Goal: Task Accomplishment & Management: Manage account settings

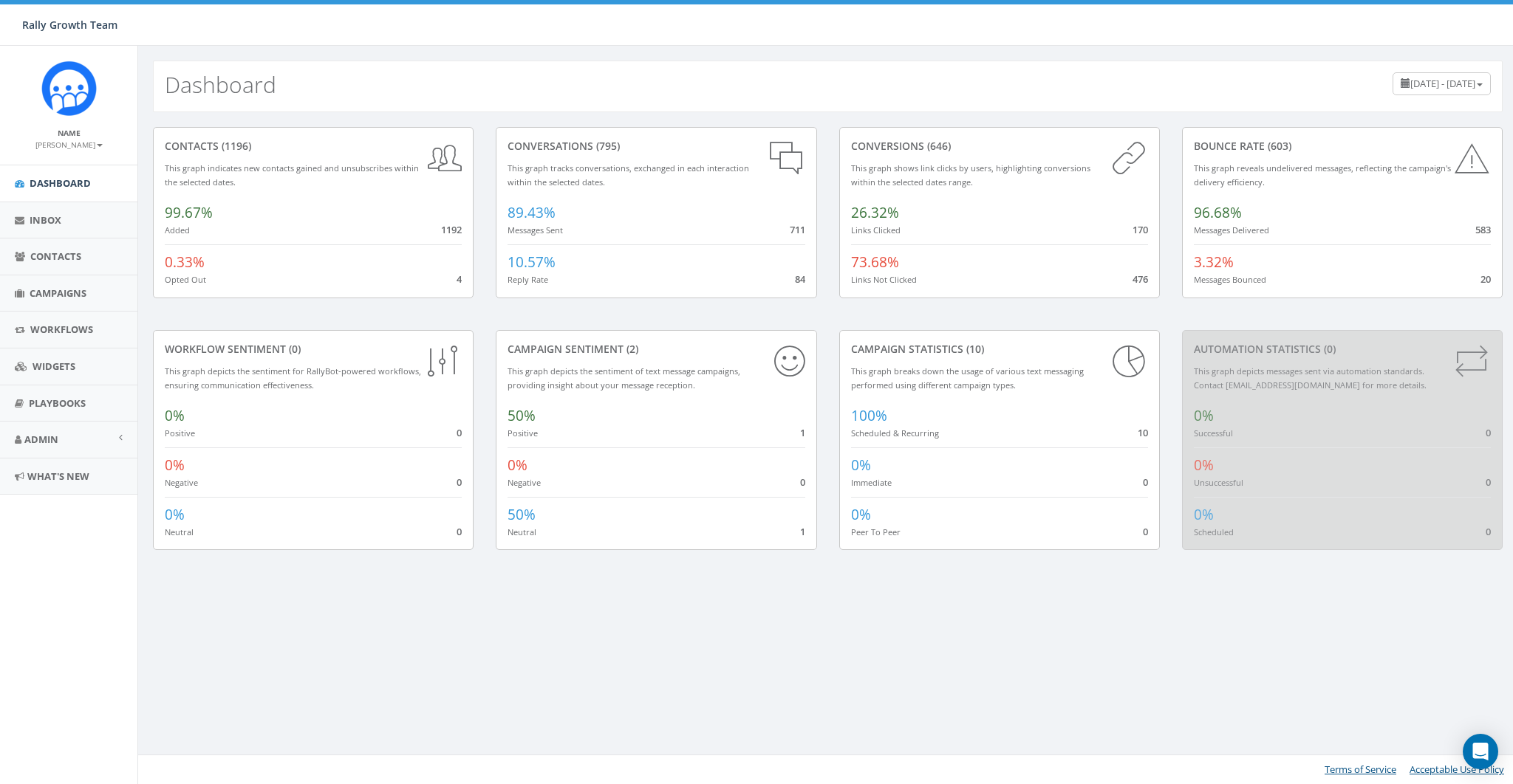
click at [83, 145] on small "[PERSON_NAME]" at bounding box center [69, 144] width 67 height 10
click at [77, 177] on link "Sign Out" at bounding box center [73, 185] width 116 height 18
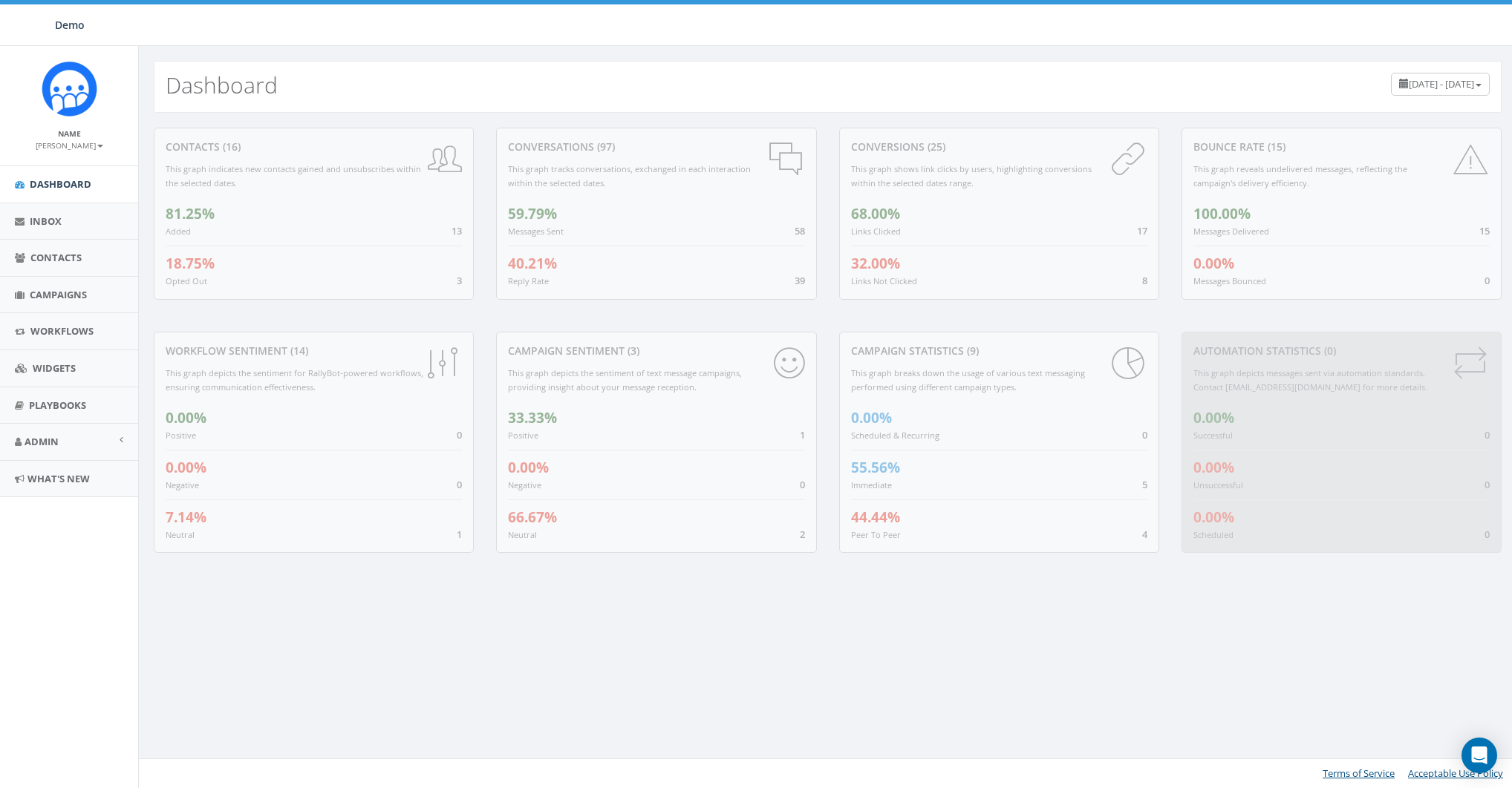
click at [778, 302] on div "conversations (97) This graph tracks conversations, exchanged in each interacti…" at bounding box center [656, 220] width 320 height 186
